Goal: Navigation & Orientation: Find specific page/section

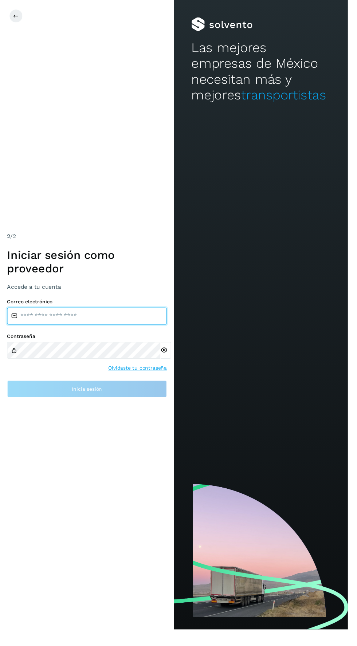
click at [89, 333] on input "email" at bounding box center [89, 324] width 164 height 17
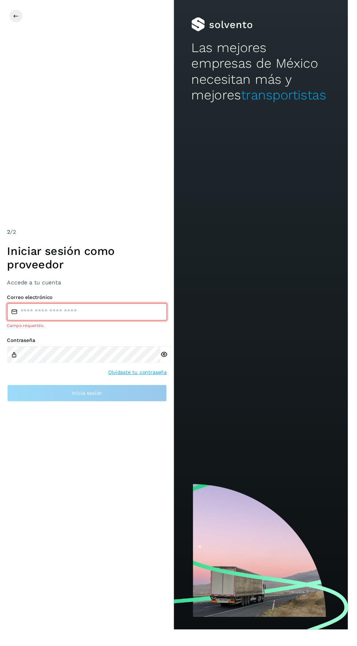
type input "**********"
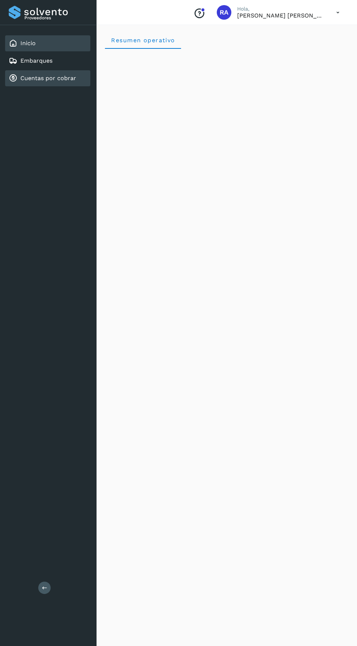
click at [30, 78] on link "Cuentas por cobrar" at bounding box center [48, 78] width 56 height 7
